Goal: Book appointment/travel/reservation

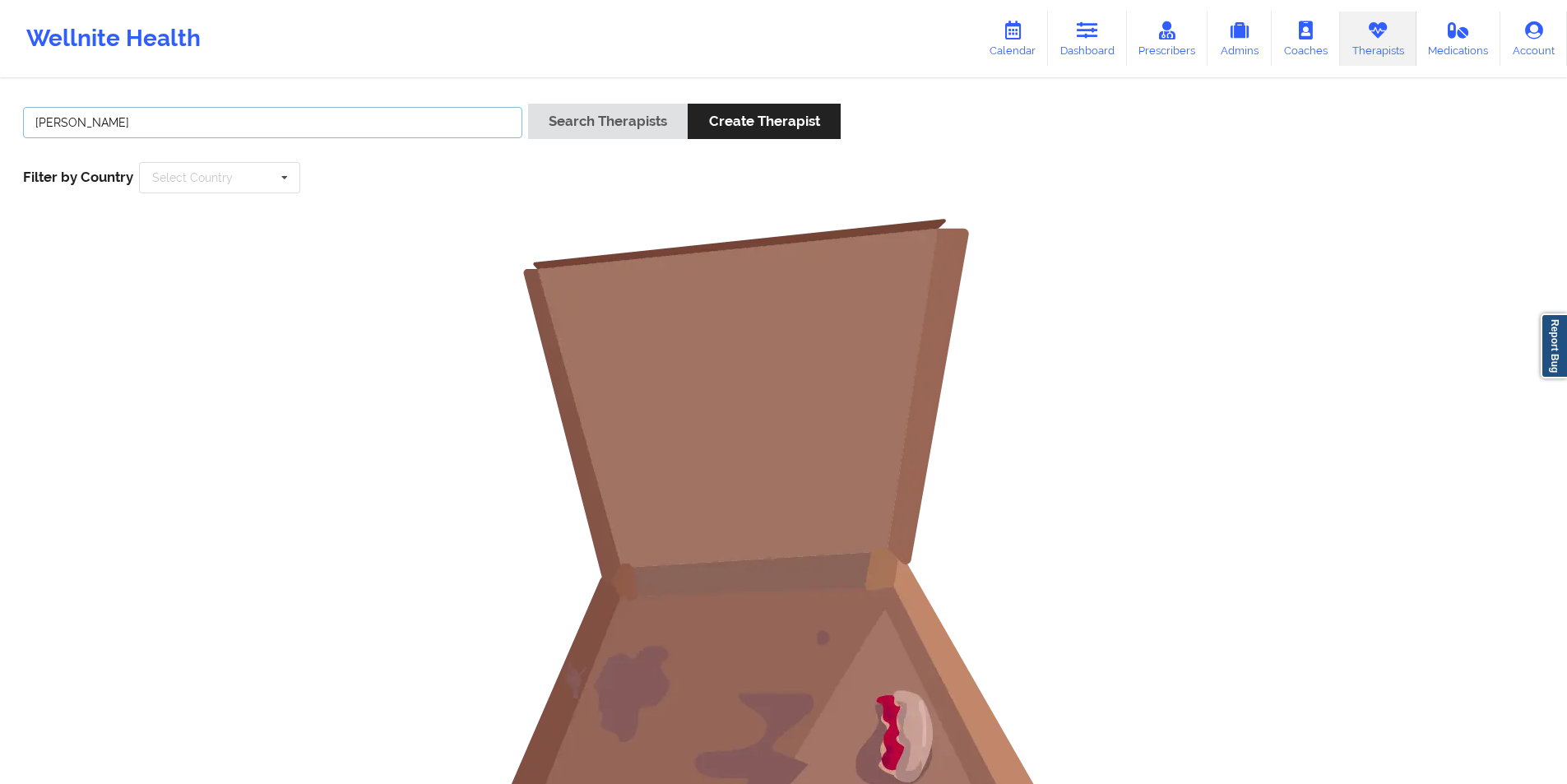
click at [272, 122] on input "Camira Ferguson" at bounding box center [272, 122] width 499 height 31
click at [753, 118] on button "Create Therapist" at bounding box center [764, 122] width 152 height 35
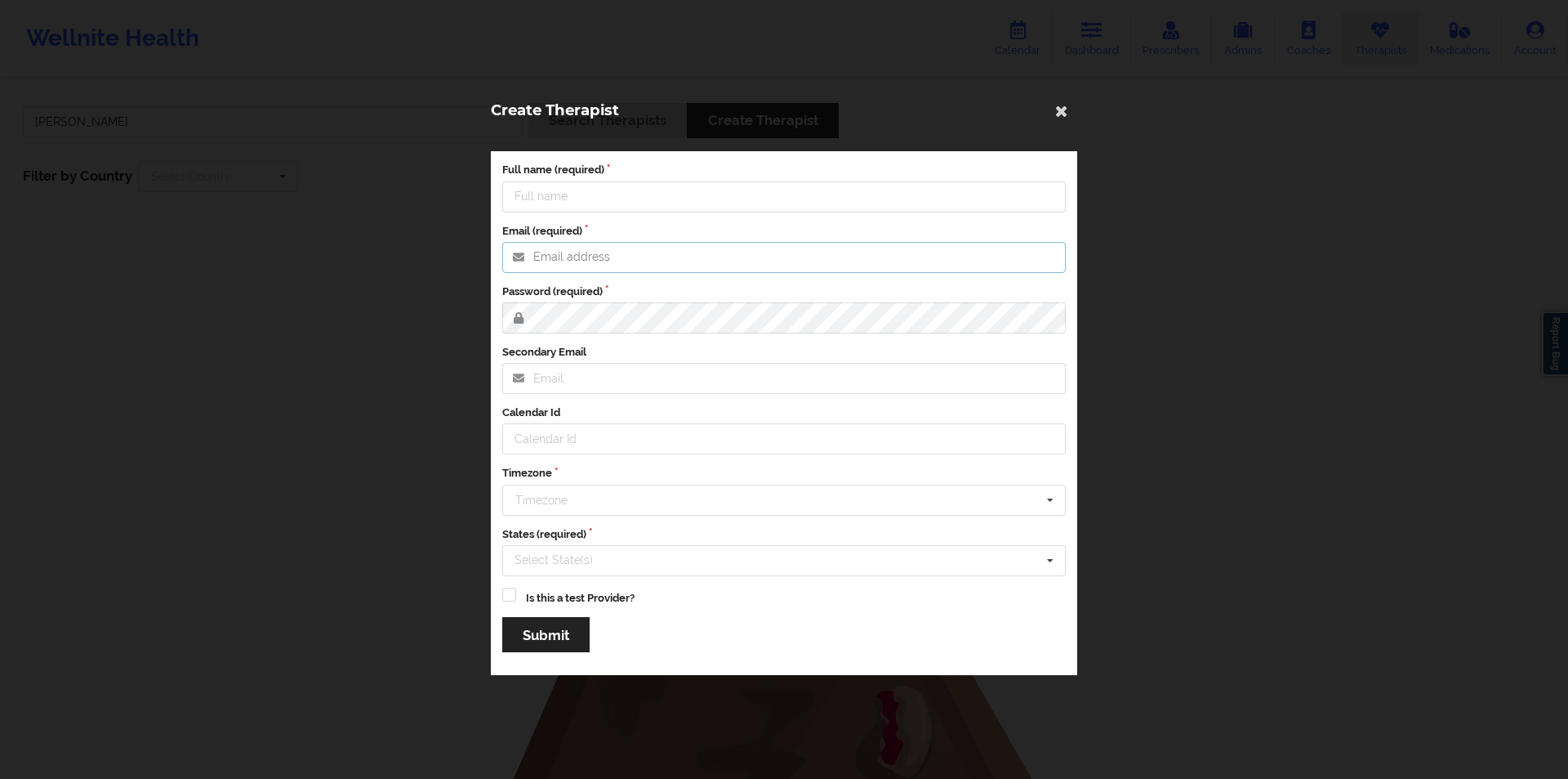
type input "ujunwa@wellnite.com"
click at [595, 52] on div "Create Therapist Full name (required) Email (required) ujunwa@wellnite.com Pass…" at bounding box center [784, 389] width 1568 height 779
click at [1066, 107] on icon at bounding box center [1061, 110] width 26 height 26
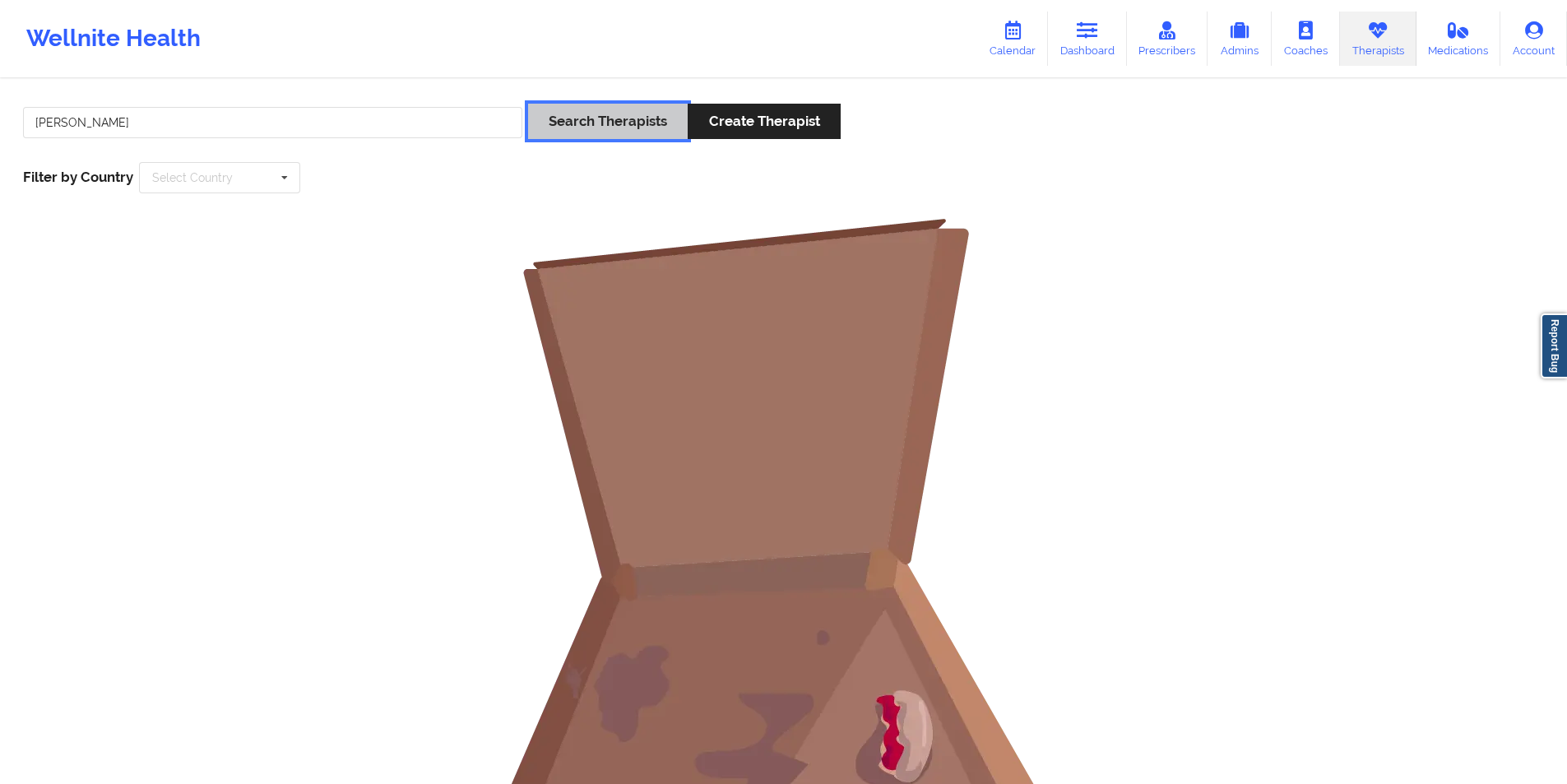
click at [631, 128] on button "Search Therapists" at bounding box center [608, 122] width 160 height 35
click at [251, 113] on input "Camira Ferguson" at bounding box center [272, 122] width 499 height 31
paste input "Hope Colema"
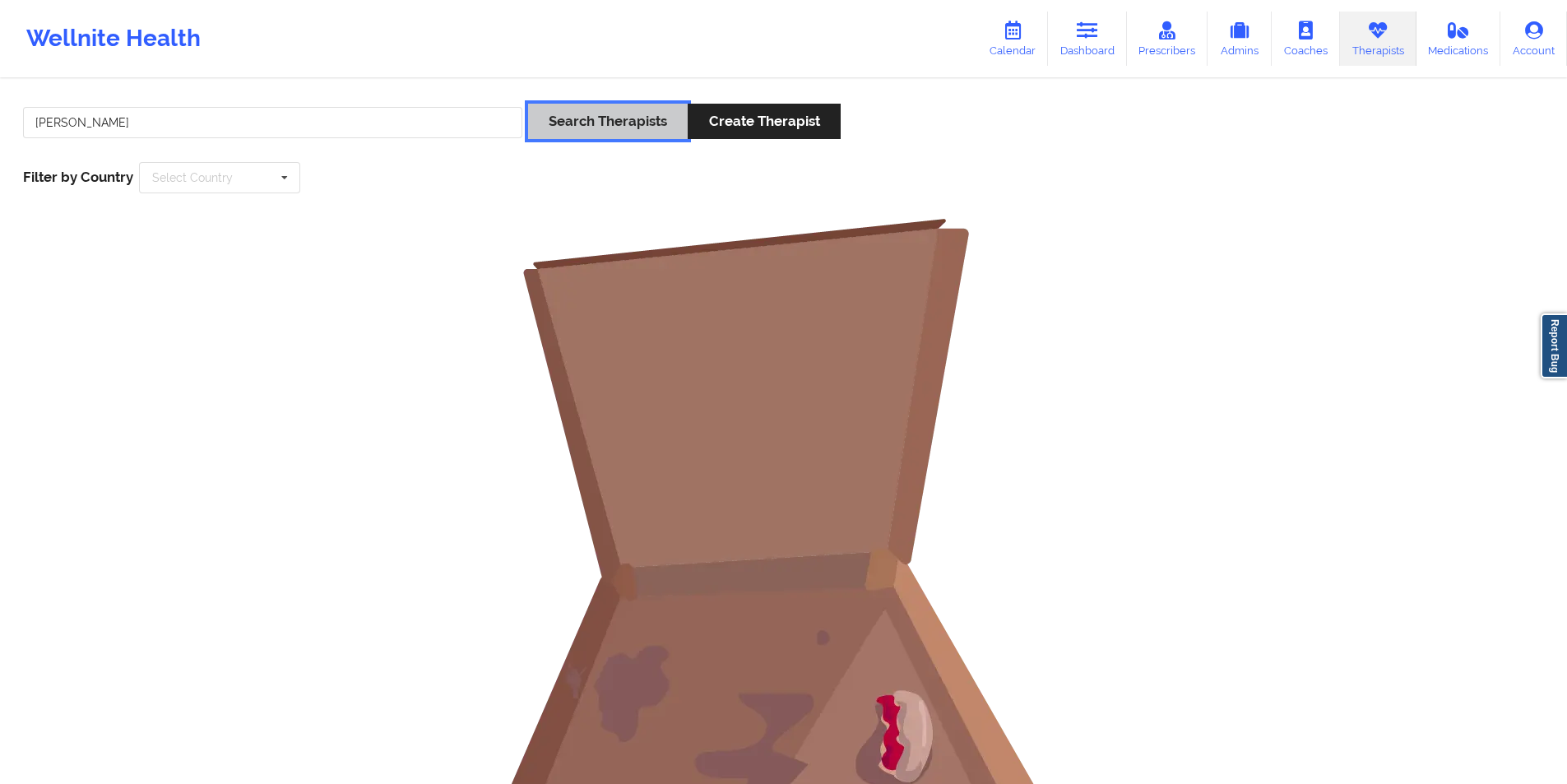
click at [616, 120] on button "Search Therapists" at bounding box center [608, 122] width 160 height 35
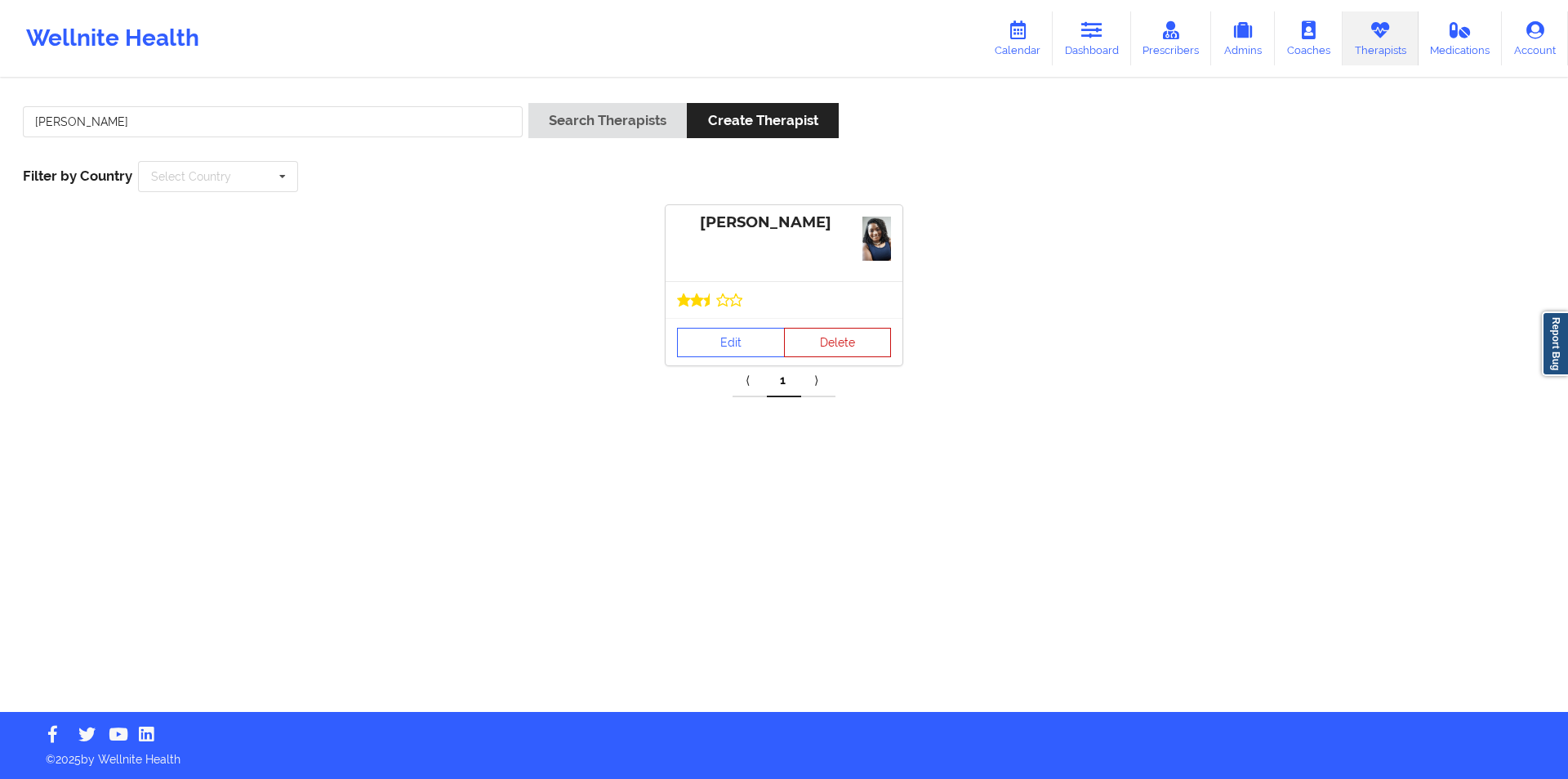
click at [842, 343] on button "Delete" at bounding box center [837, 342] width 108 height 29
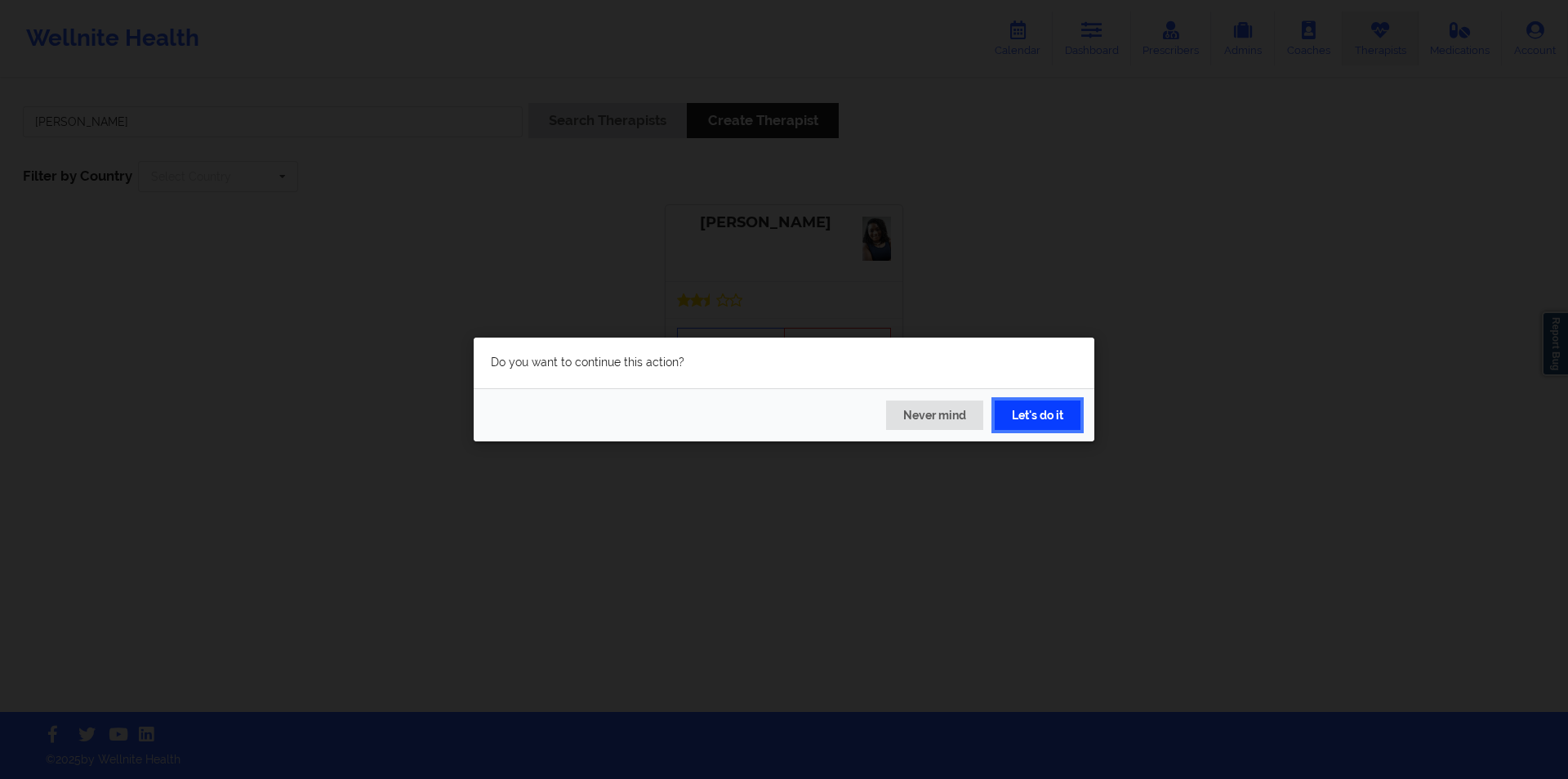
click at [1044, 413] on button "Let's do it" at bounding box center [1038, 414] width 85 height 29
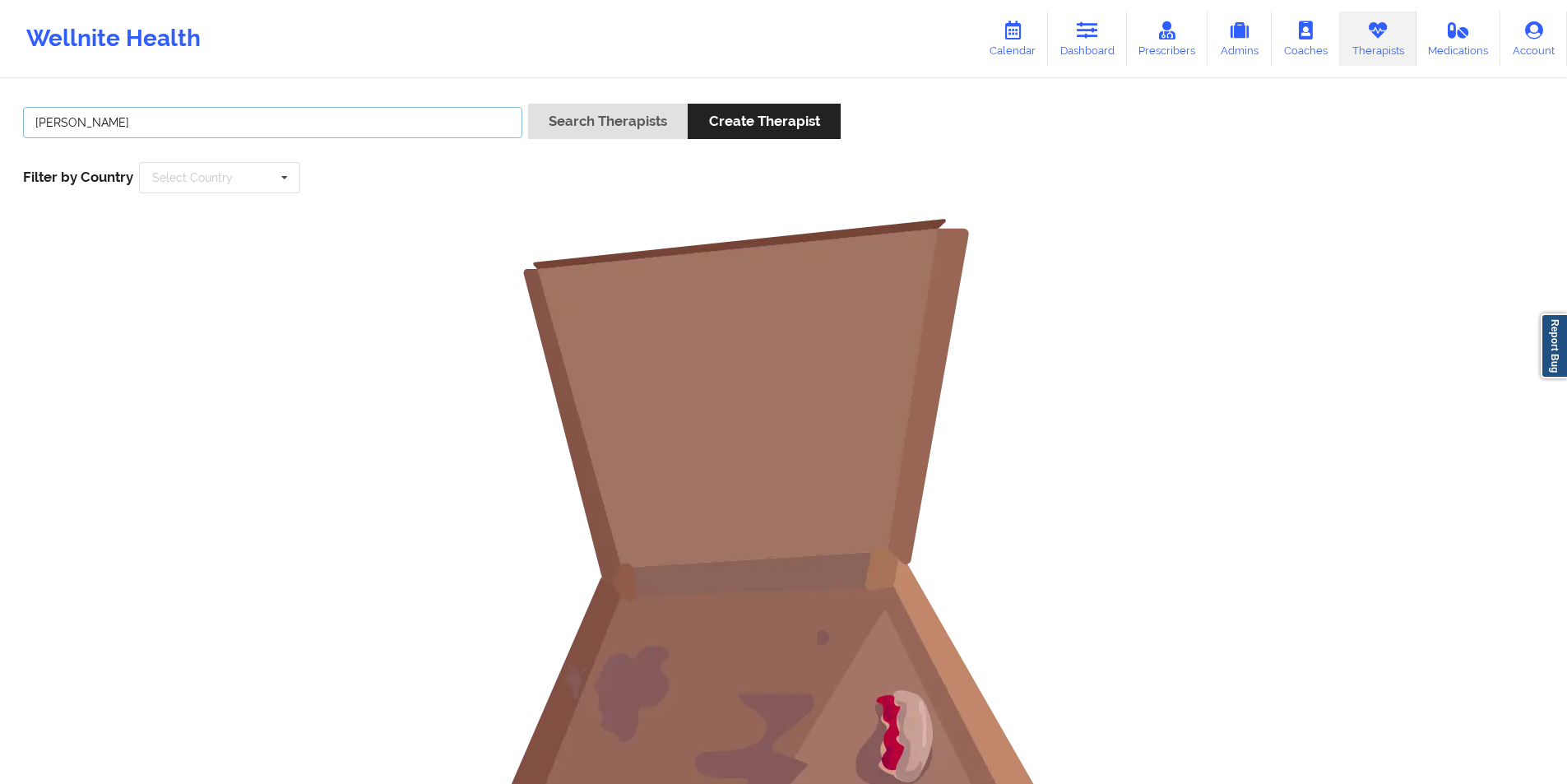
click at [274, 118] on input "Hope Coleman" at bounding box center [272, 122] width 499 height 31
paste input "[PERSON_NAME]"
type input "[PERSON_NAME]"
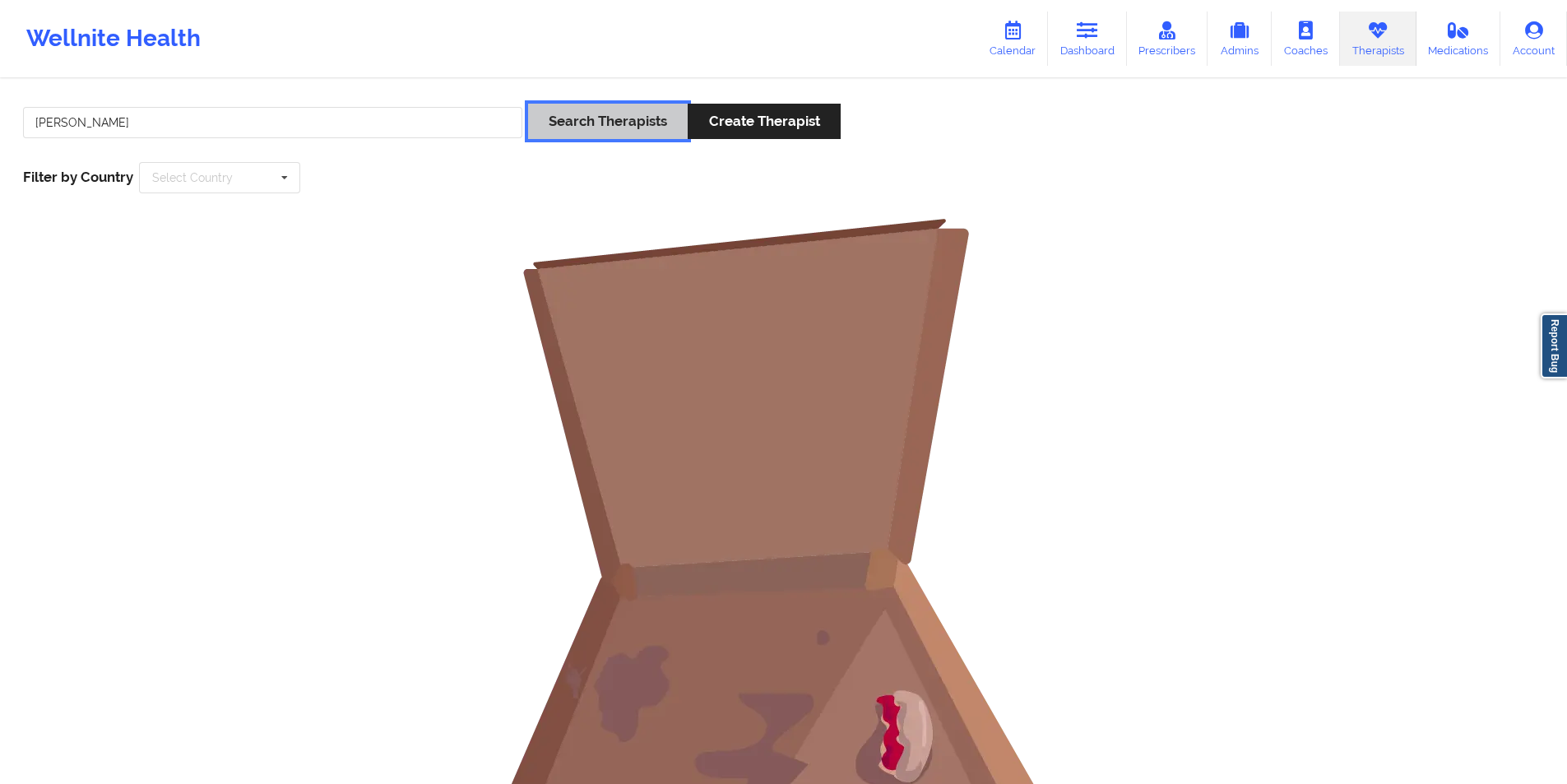
click at [621, 122] on button "Search Therapists" at bounding box center [608, 122] width 160 height 35
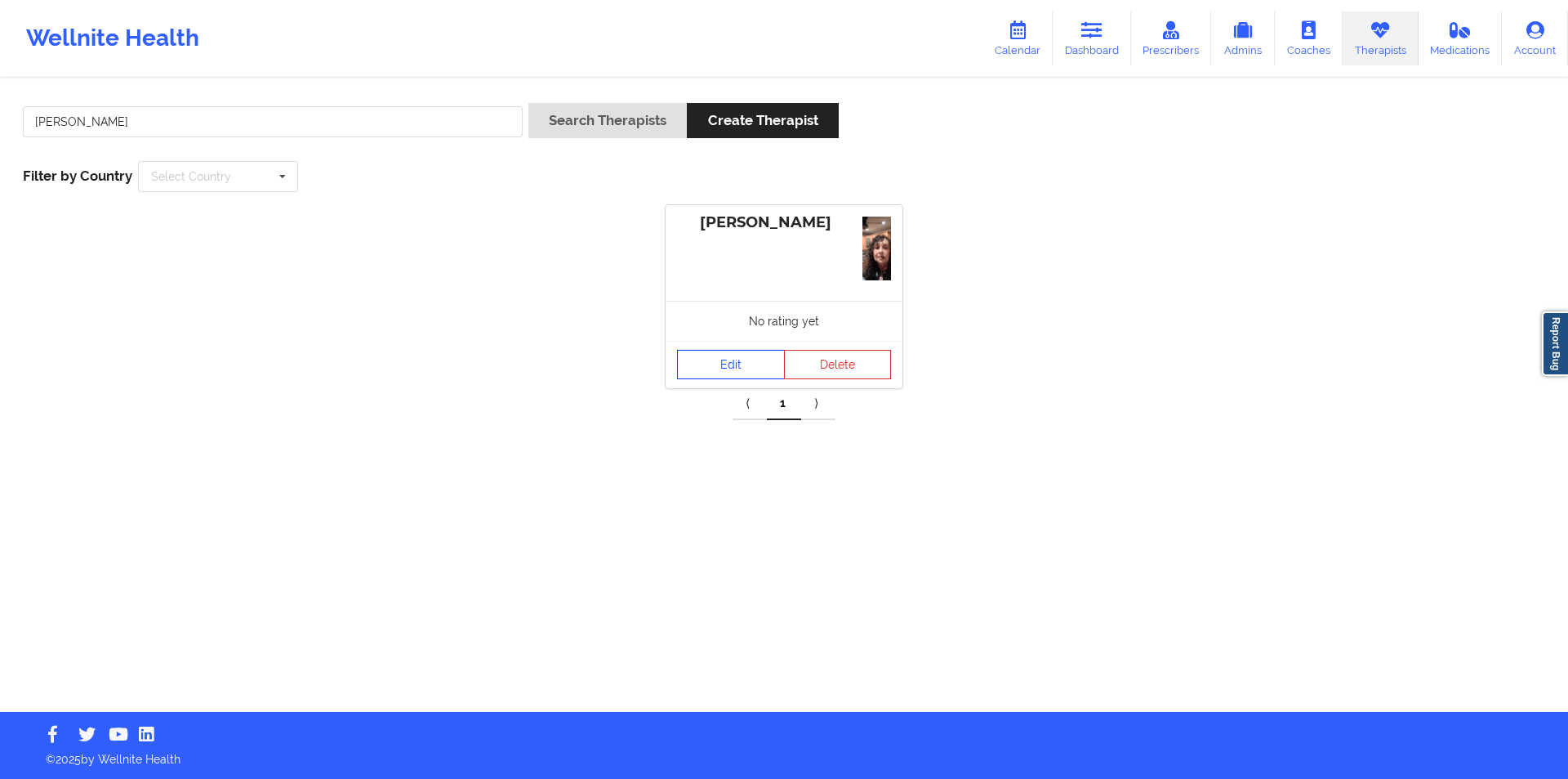
click at [727, 356] on link "Edit" at bounding box center [731, 364] width 108 height 29
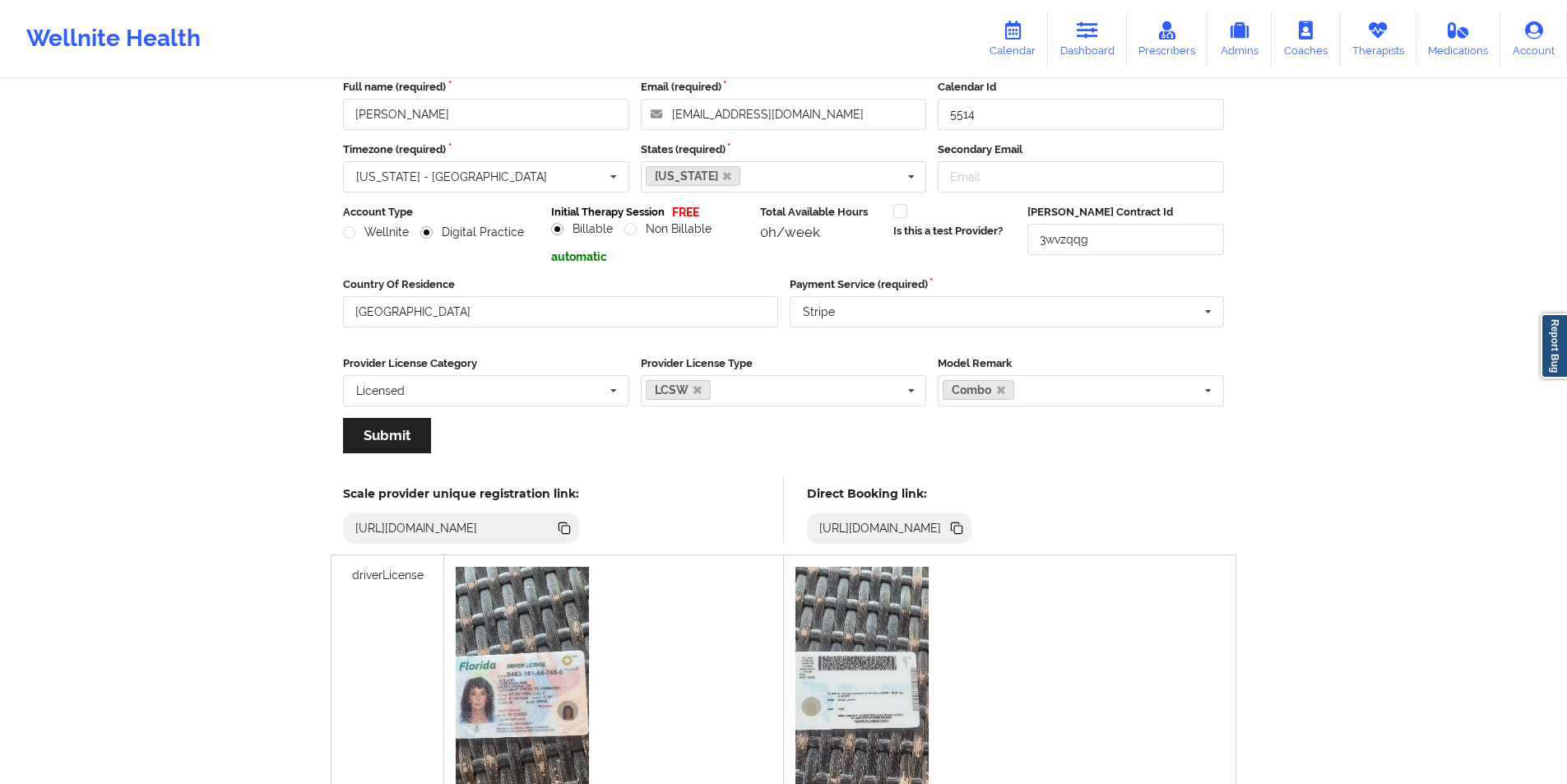
scroll to position [89, 0]
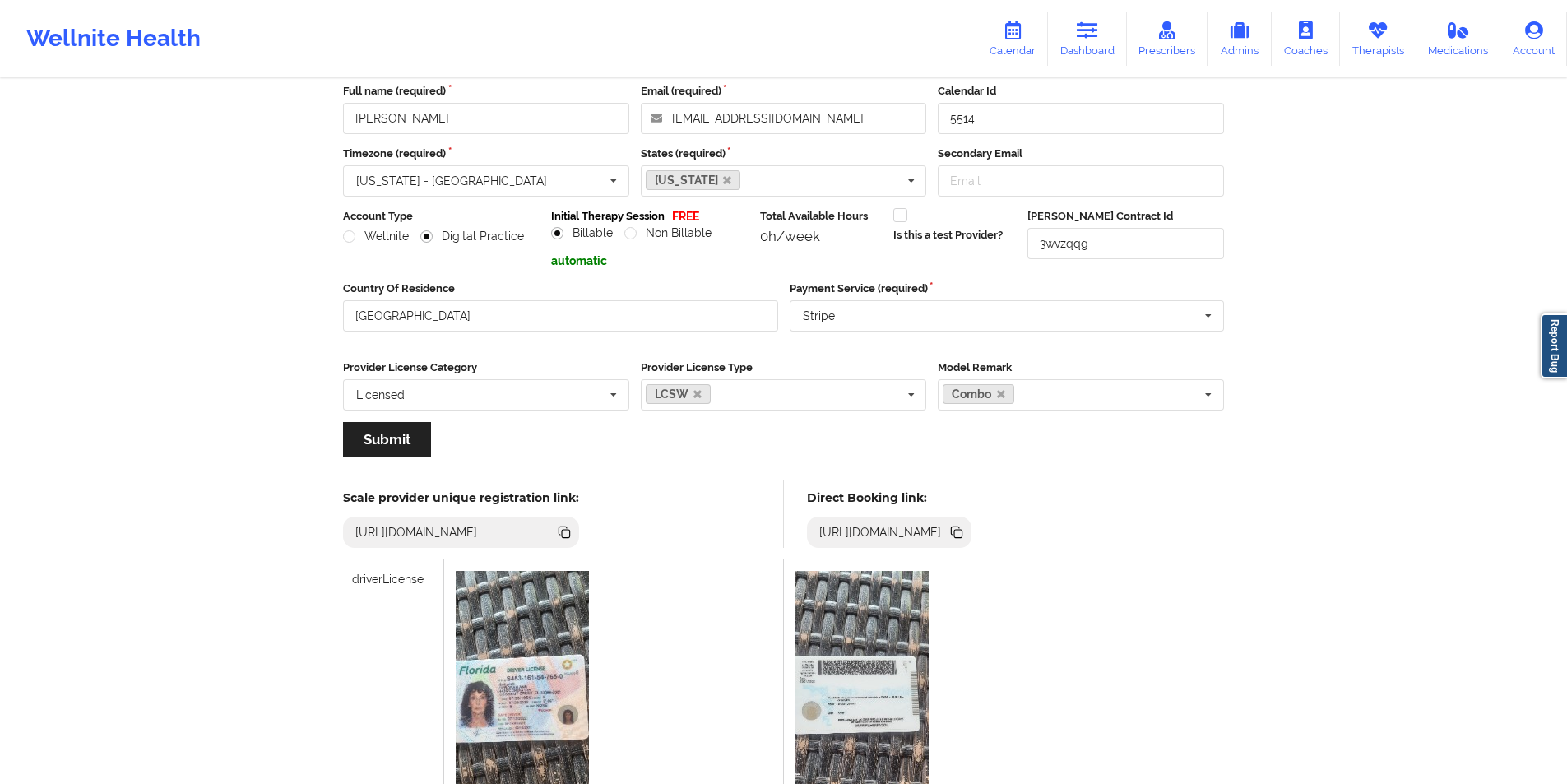
click at [962, 530] on icon at bounding box center [958, 534] width 8 height 8
click at [1014, 30] on icon at bounding box center [1012, 30] width 21 height 18
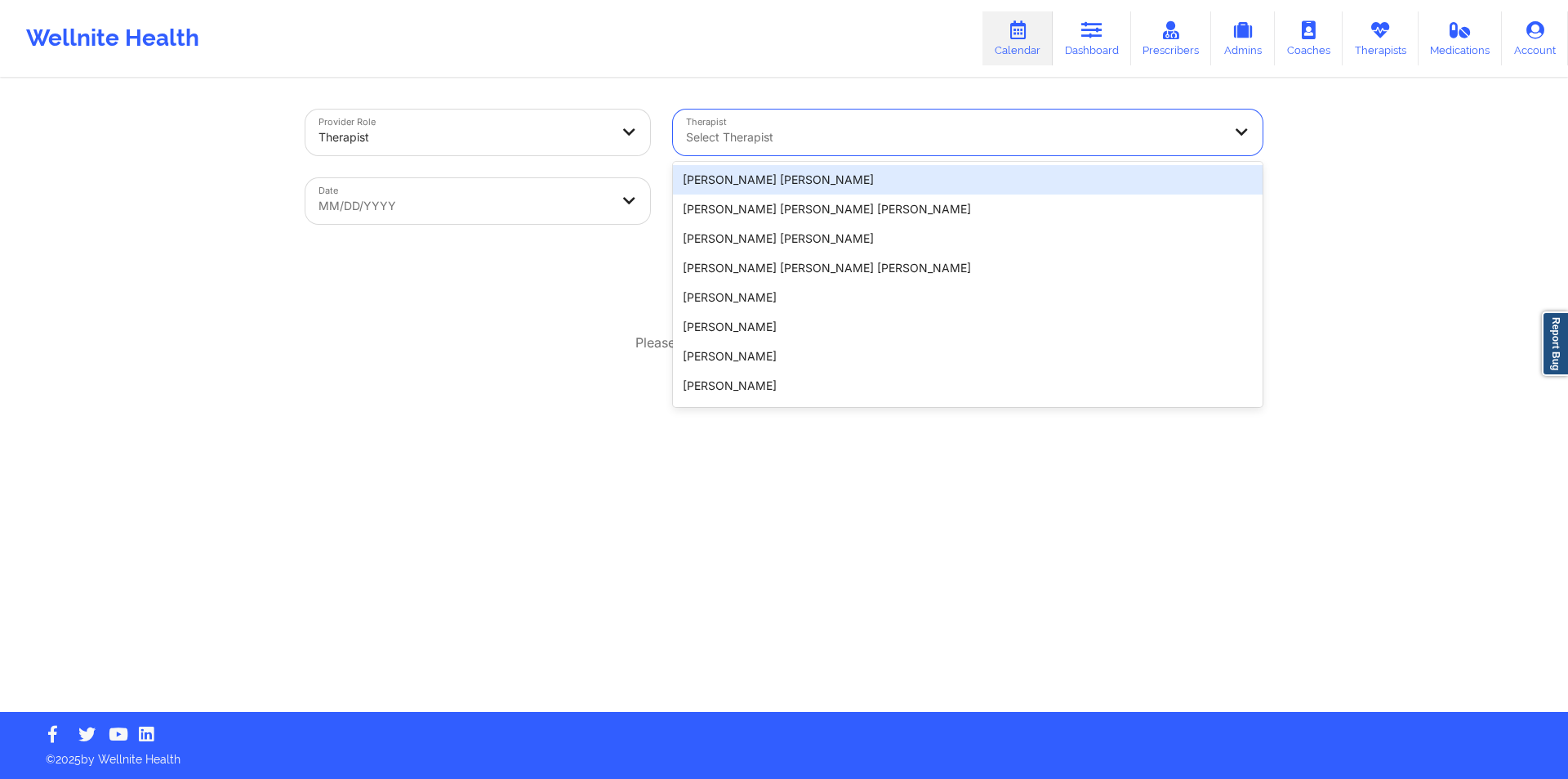
click at [899, 135] on div at bounding box center [954, 137] width 536 height 19
paste input "[PERSON_NAME]"
type input "[PERSON_NAME]"
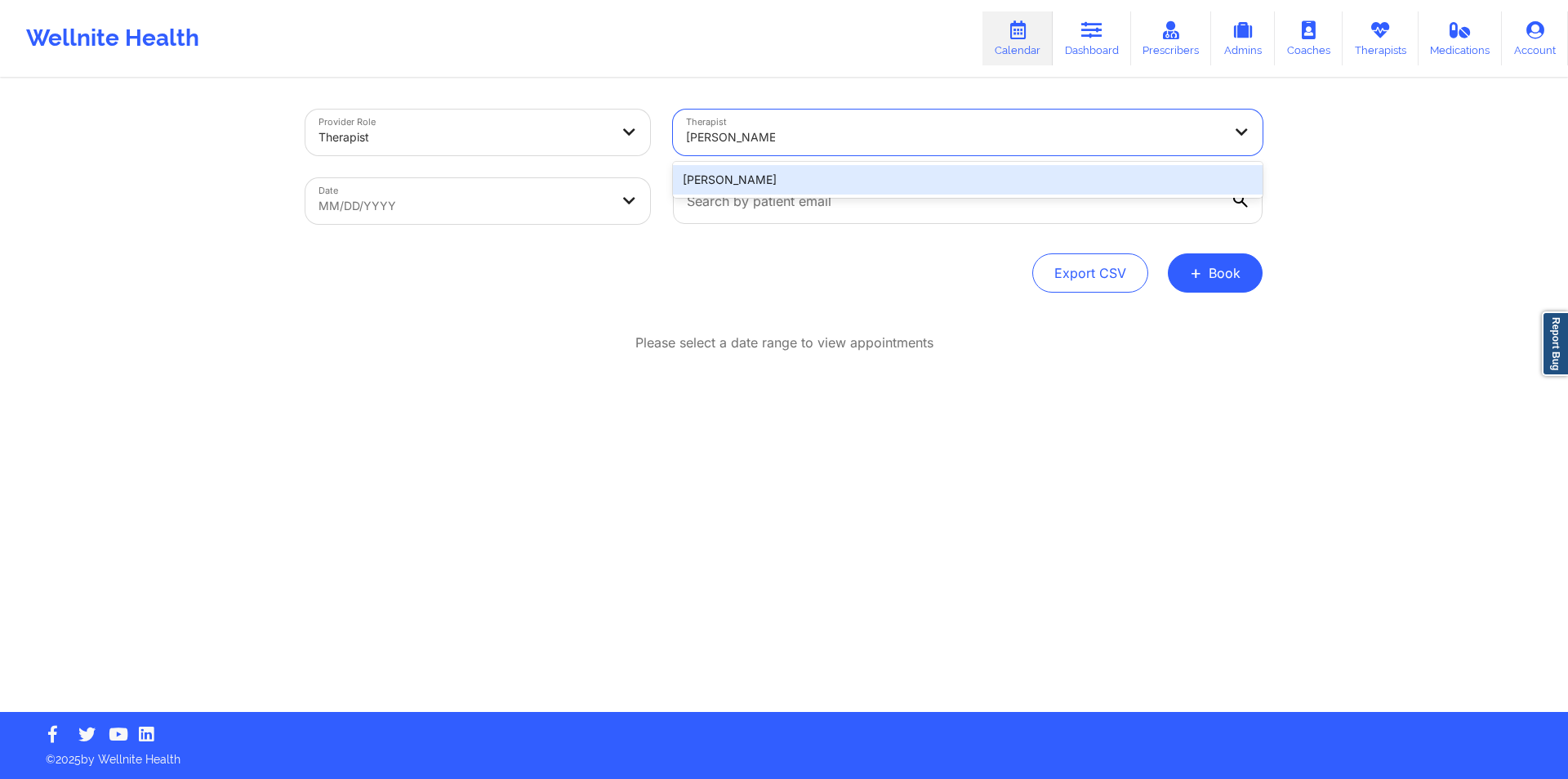
click at [921, 181] on div "[PERSON_NAME]" at bounding box center [968, 179] width 590 height 29
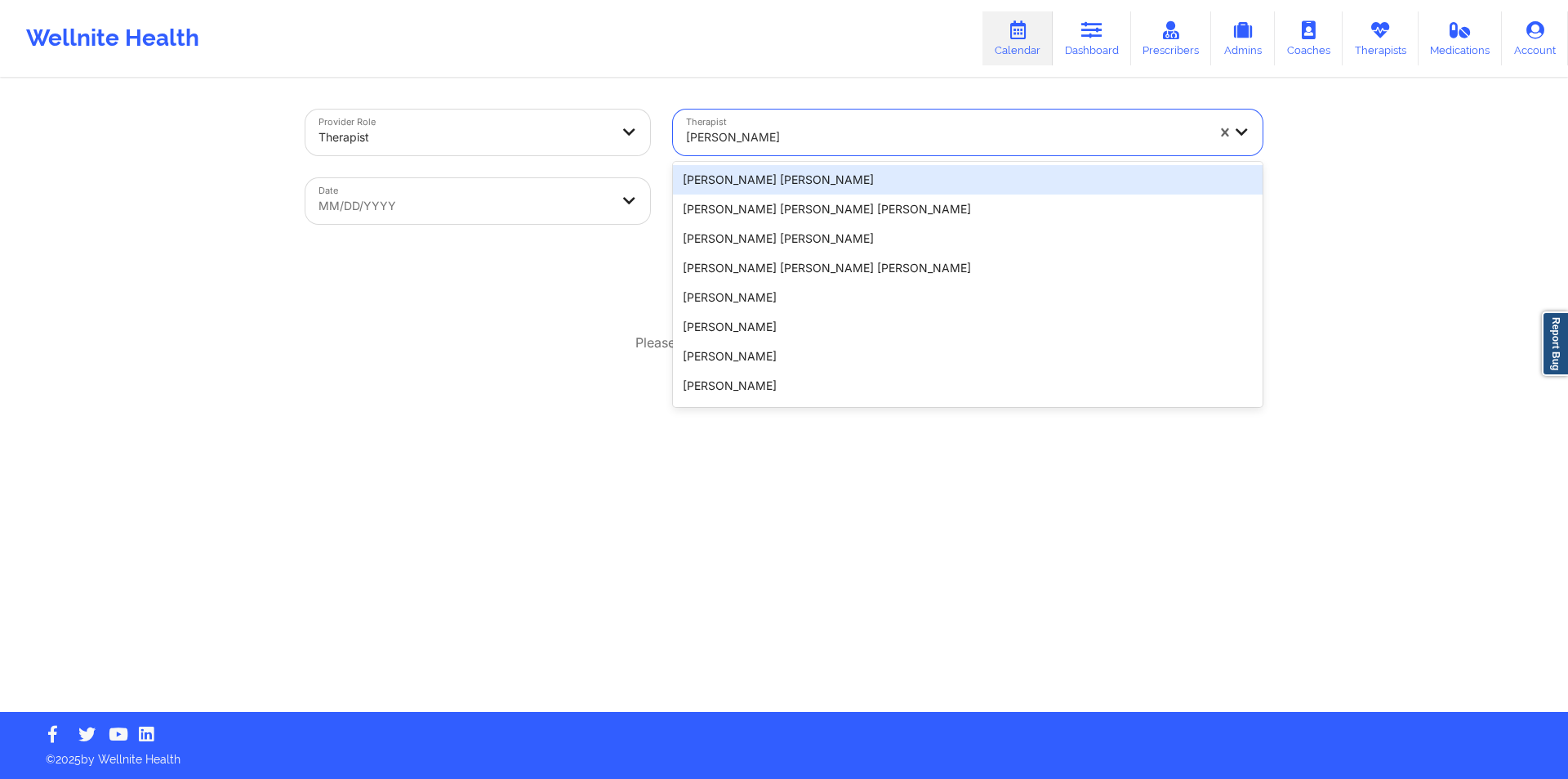
click at [1246, 132] on icon at bounding box center [1240, 131] width 16 height 14
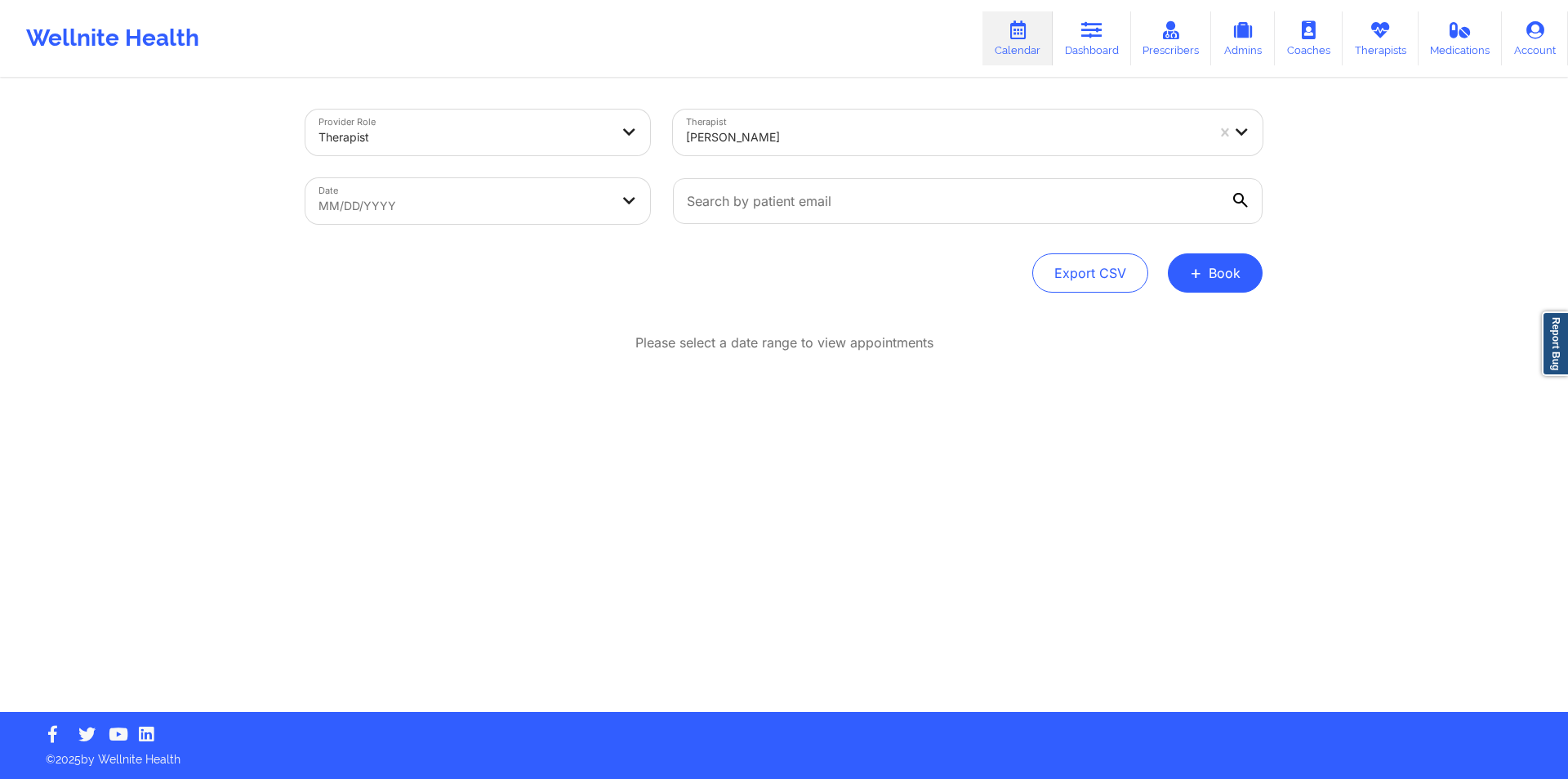
click at [1385, 207] on div "Provider Role Therapist Therapist [PERSON_NAME] Date MM/DD/YYYY Export CSV + Bo…" at bounding box center [784, 356] width 1568 height 712
click at [1229, 270] on button "+ Book" at bounding box center [1214, 273] width 95 height 39
click at [1199, 316] on button "Therapy Session" at bounding box center [1188, 325] width 125 height 27
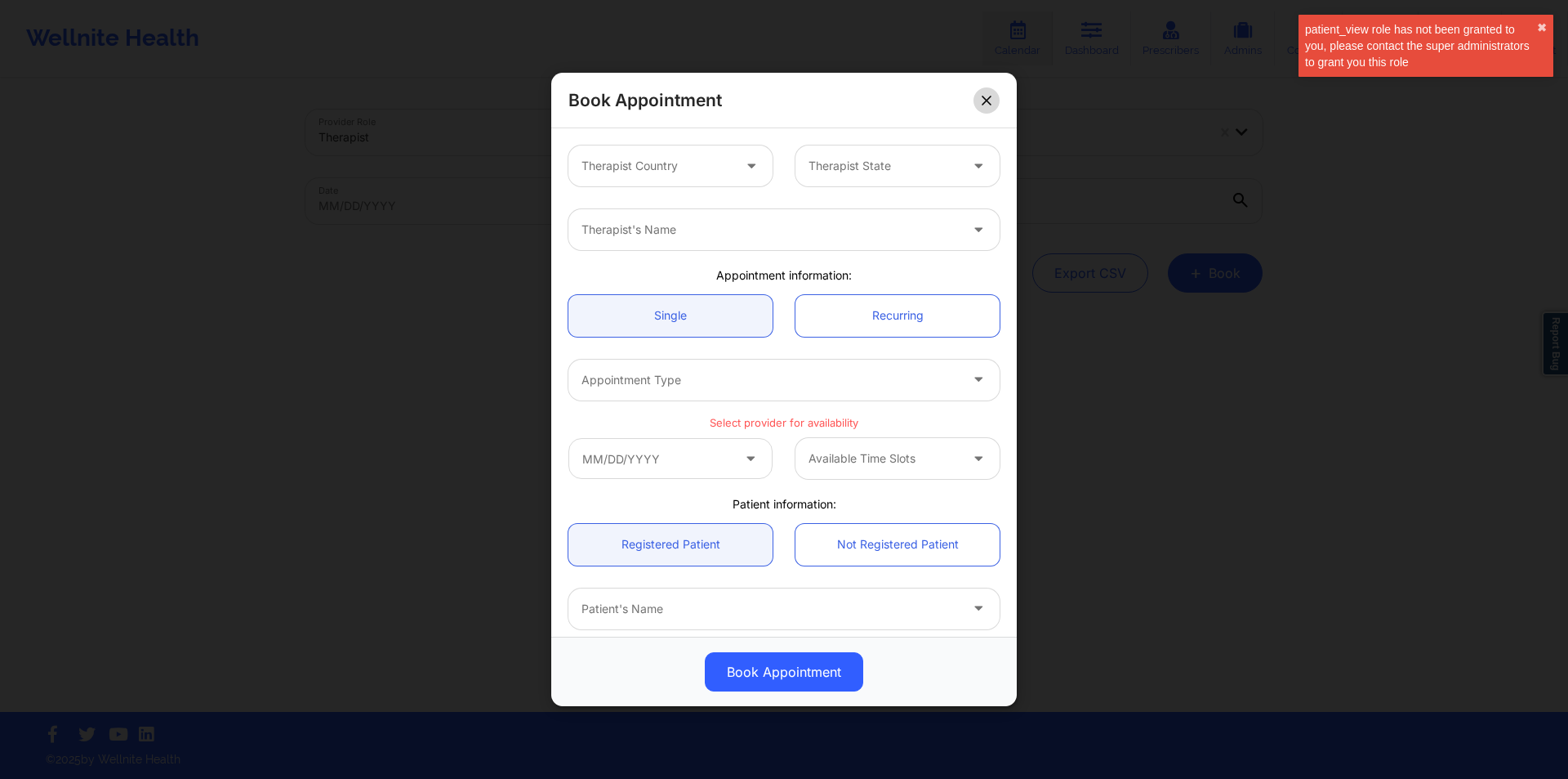
click at [989, 111] on button at bounding box center [986, 99] width 26 height 26
